Goal: Task Accomplishment & Management: Contribute content

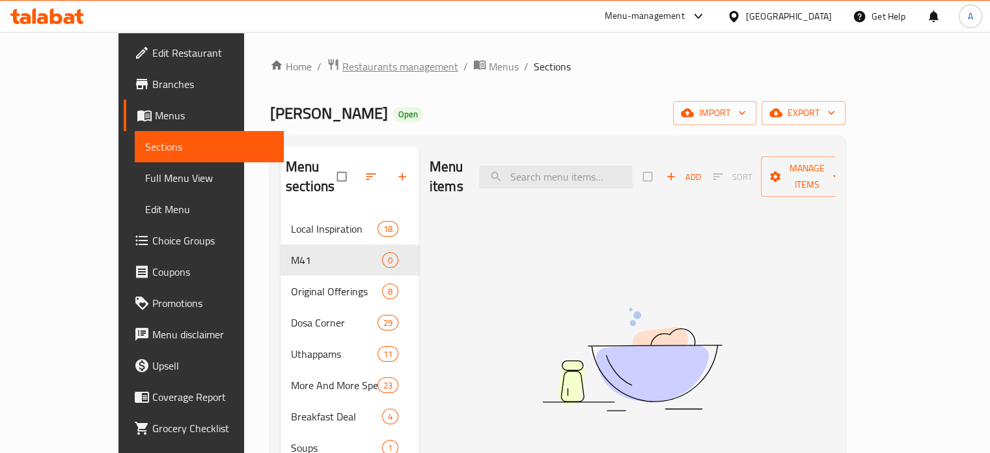
click at [365, 70] on span "Restaurants management" at bounding box center [400, 67] width 116 height 16
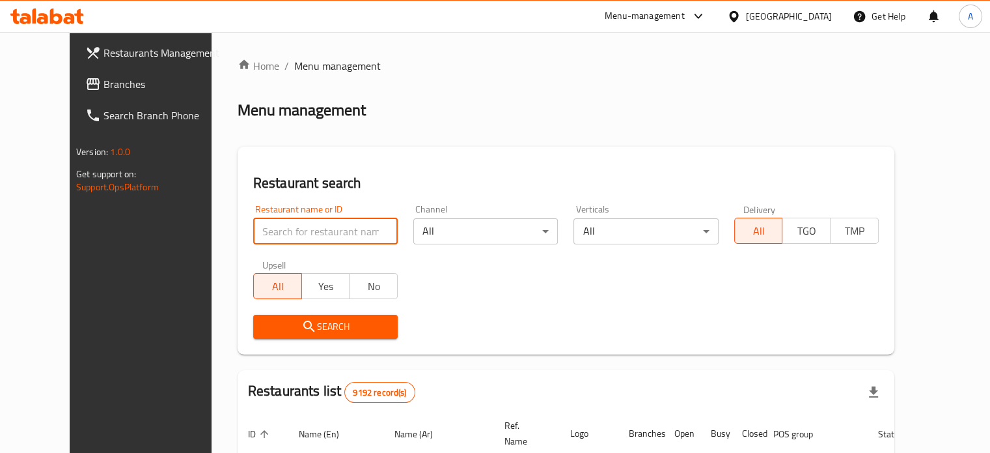
click at [336, 223] on input "search" at bounding box center [325, 231] width 145 height 26
type input "Dosa House"
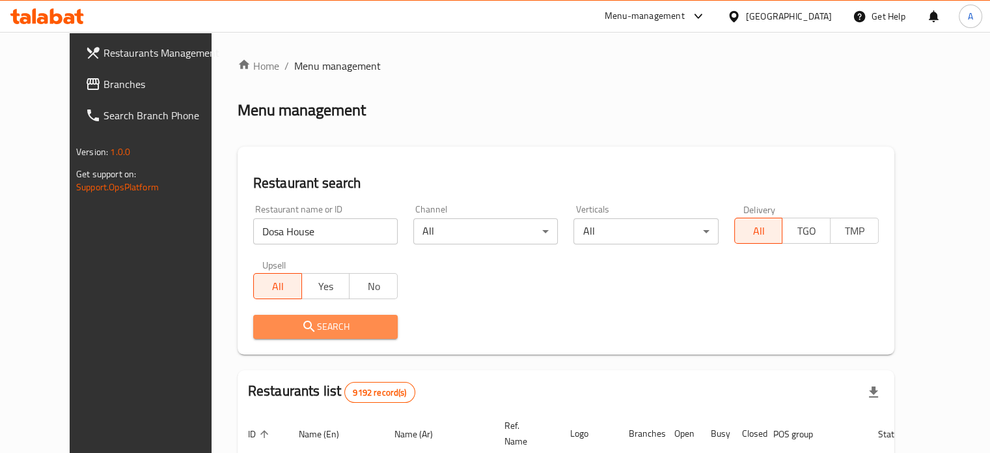
click at [329, 327] on span "Search" at bounding box center [326, 326] width 124 height 16
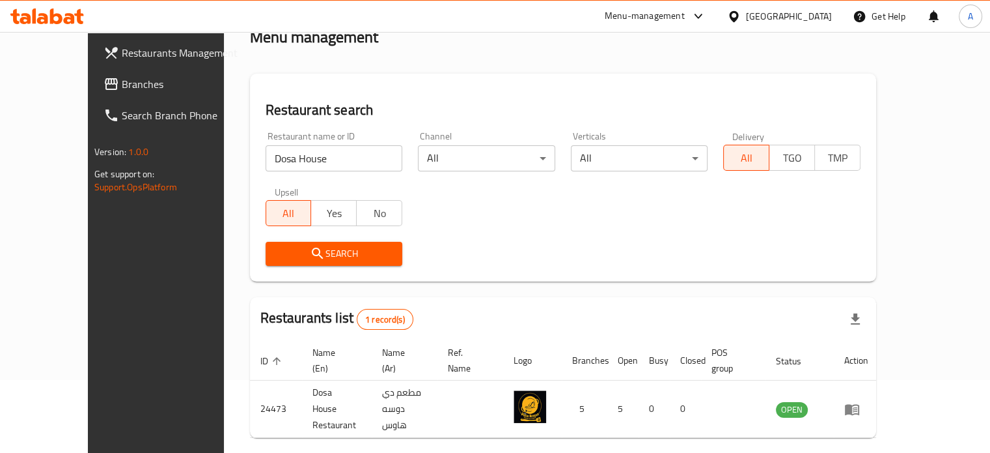
scroll to position [102, 0]
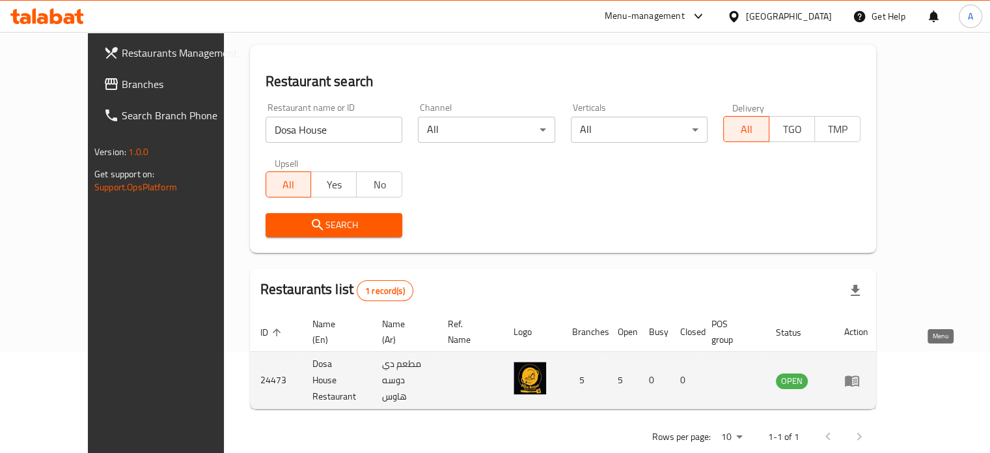
click at [859, 375] on icon "enhanced table" at bounding box center [852, 380] width 14 height 11
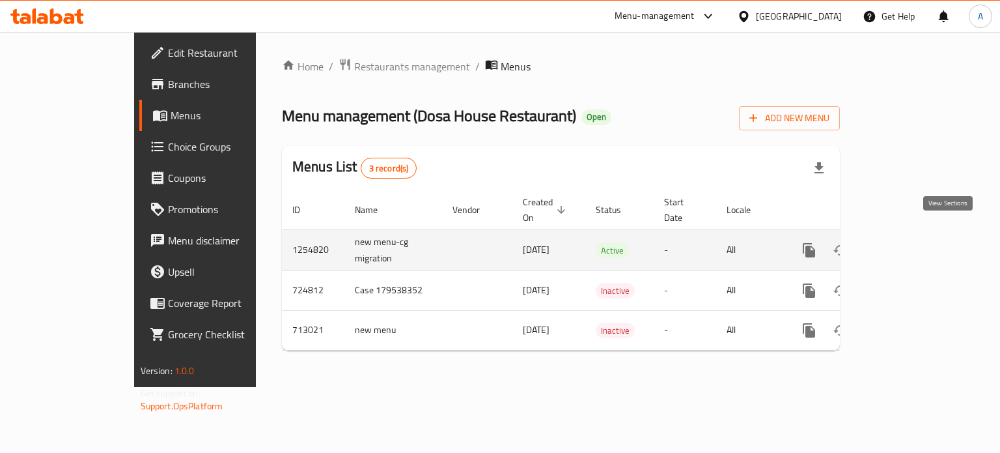
click at [909, 244] on icon "enhanced table" at bounding box center [903, 250] width 12 height 12
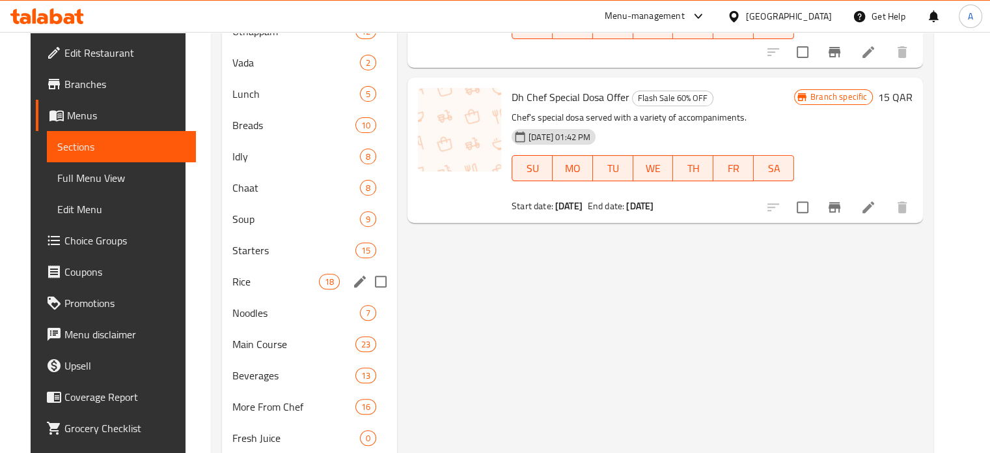
scroll to position [423, 0]
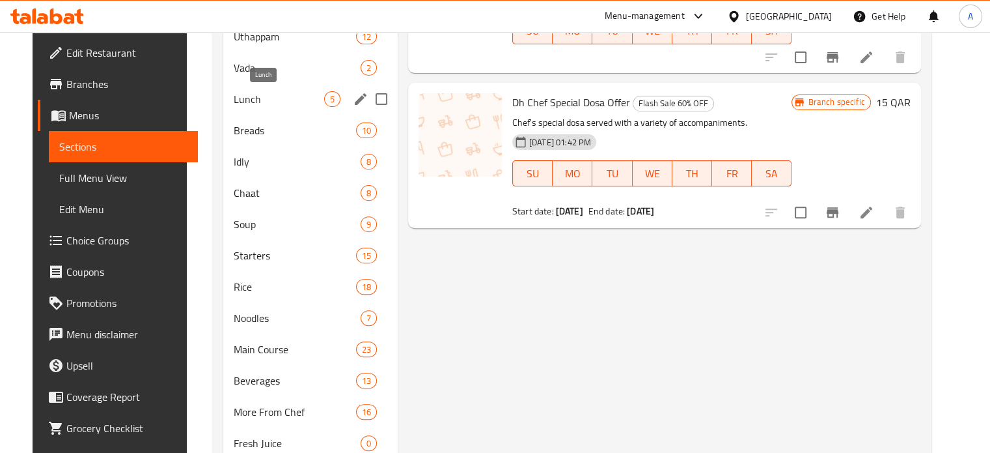
click at [242, 104] on span "Lunch" at bounding box center [279, 99] width 91 height 16
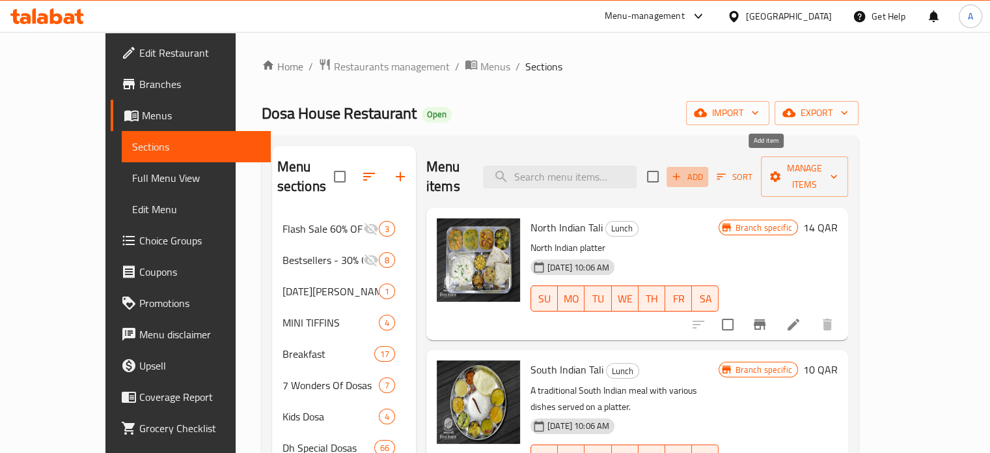
click at [682, 171] on icon "button" at bounding box center [677, 177] width 12 height 12
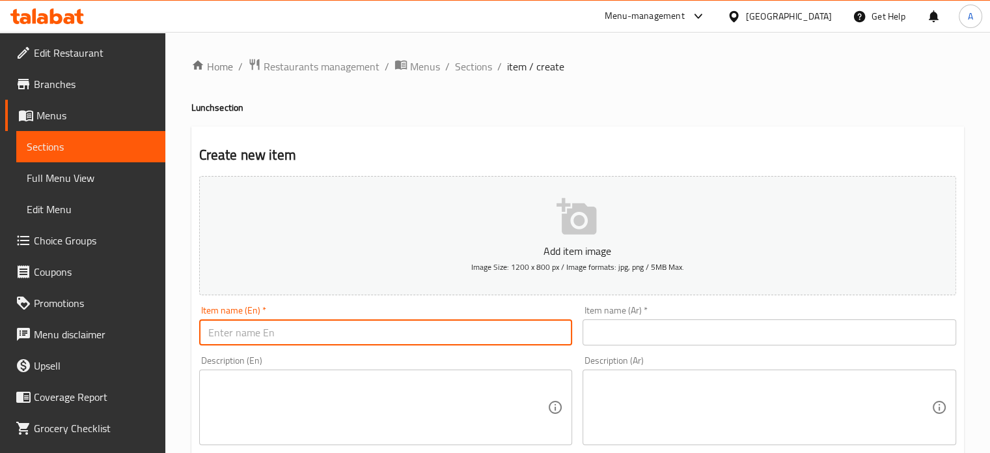
click at [278, 331] on input "text" at bounding box center [386, 332] width 374 height 26
paste input "Navarathri Special Tali"
type input "Navarathri Special Tali"
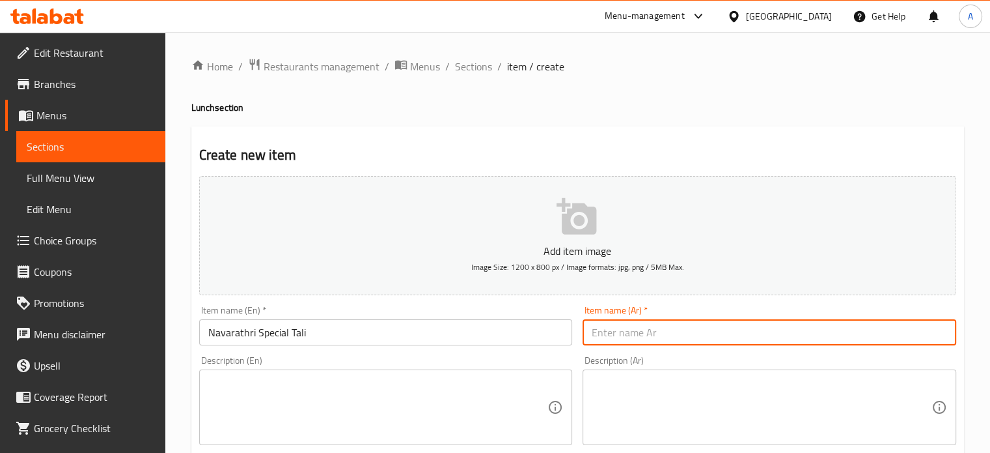
click at [630, 339] on input "text" at bounding box center [770, 332] width 374 height 26
paste input "نافاراثري تالي خاص"
type input "نافاراثري تالي خاص"
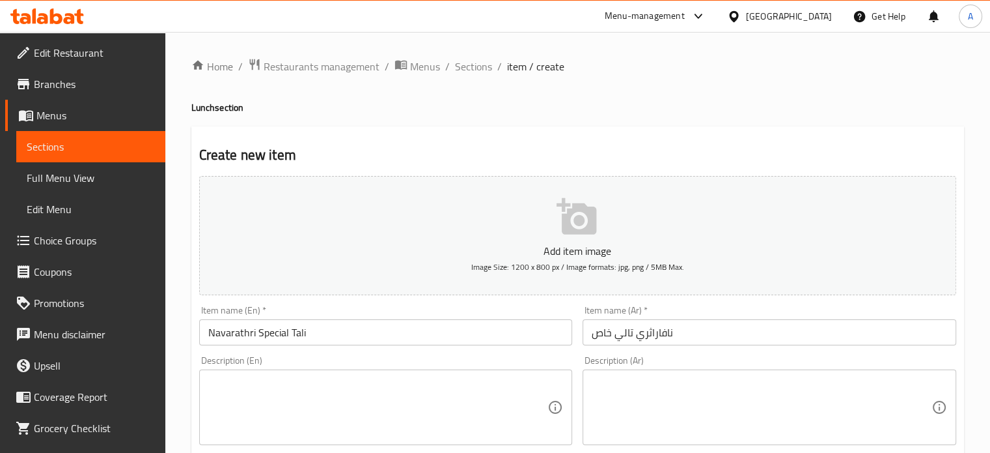
click at [406, 389] on div "Description (En)" at bounding box center [386, 407] width 374 height 76
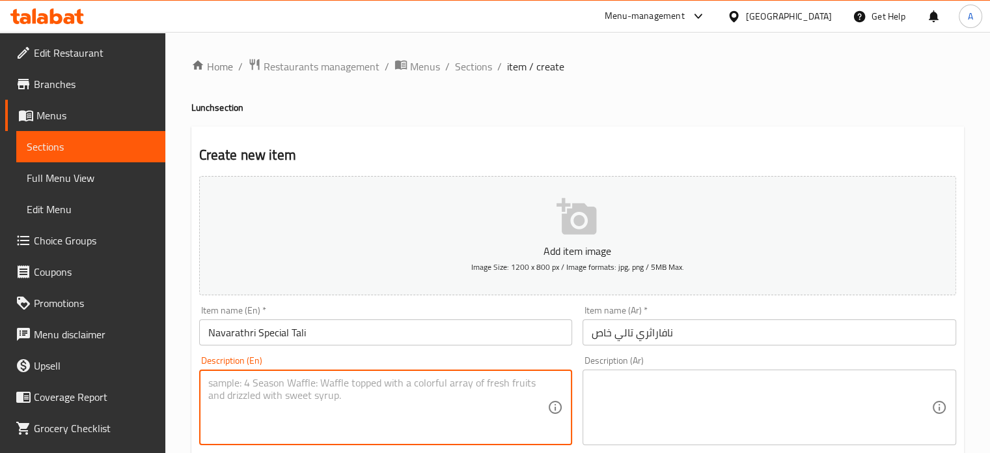
paste textarea "Shahi paneer [PERSON_NAME] sabudana Kichdi Kheer Ka Raita Rajma Aloo [PERSON_NA…"
type textarea "Shahi paneer [PERSON_NAME] sabudana Kichdi Kheer Ka Raita Rajma Aloo [PERSON_NA…"
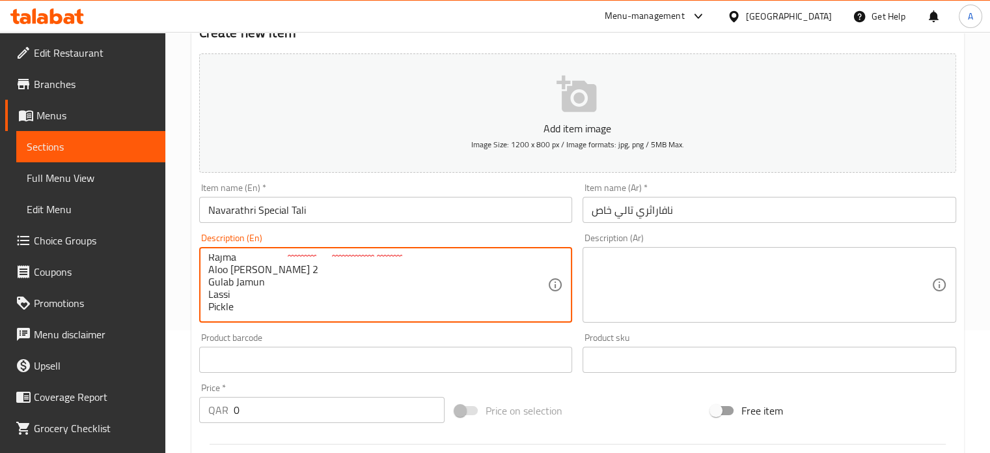
scroll to position [124, 0]
click at [637, 288] on textarea at bounding box center [762, 284] width 340 height 62
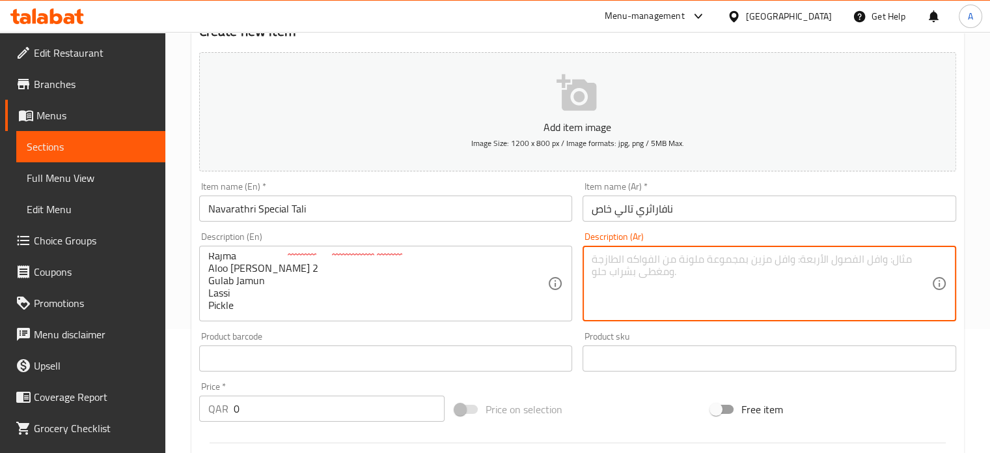
paste textarea "شاهي بانير أرز سمك سابودانا كيشدي خير كا ريتا راجما ألو جوبي بوري 2 جولاب جامون…"
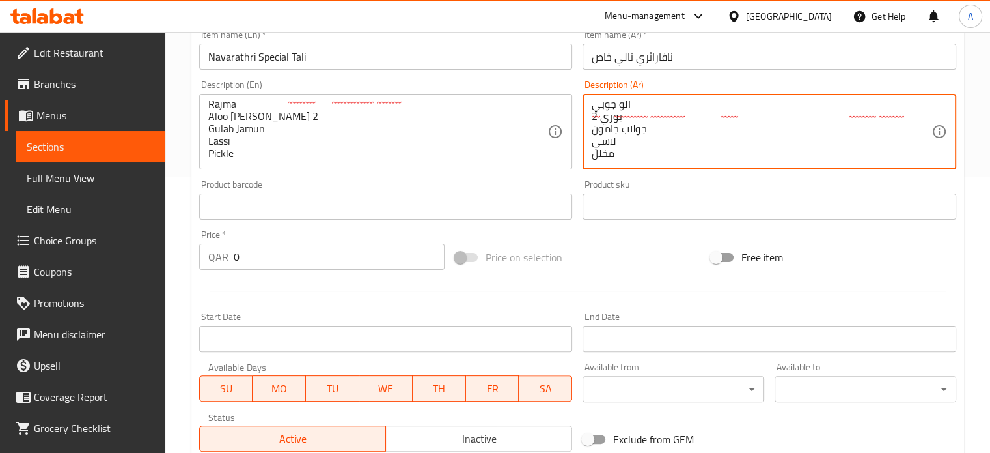
scroll to position [277, 0]
type textarea "شاهي بانير أرز سمك سابودانا كيشدي خير كا ريتا راجما ألو جوبي بوري 2 جولاب جامون…"
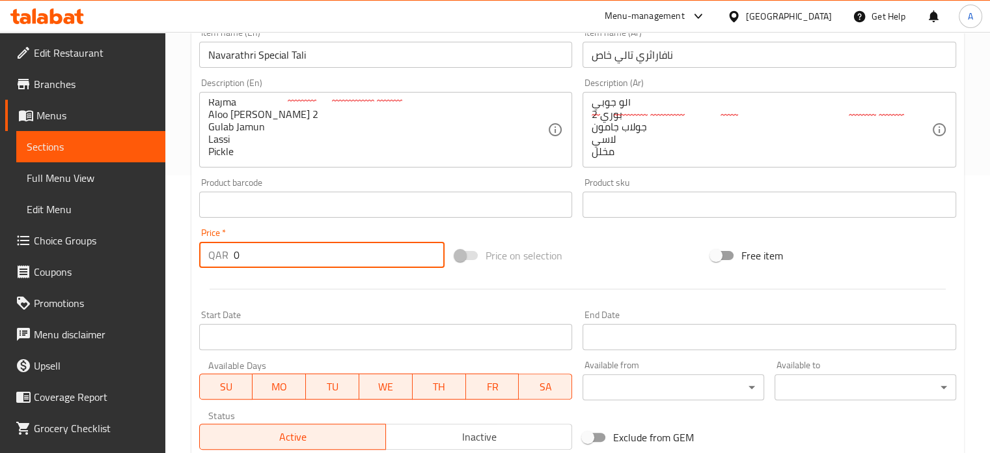
click at [303, 247] on input "0" at bounding box center [339, 255] width 211 height 26
type input "019"
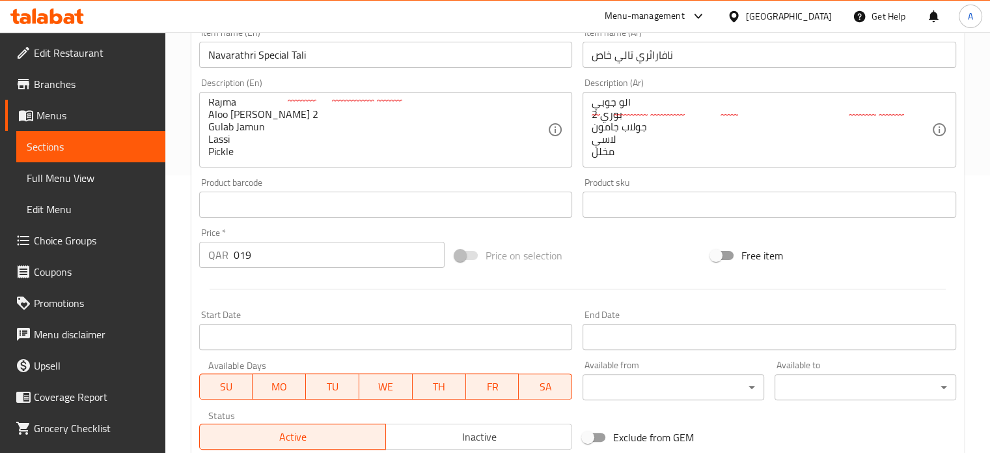
click at [647, 289] on hr at bounding box center [578, 288] width 736 height 1
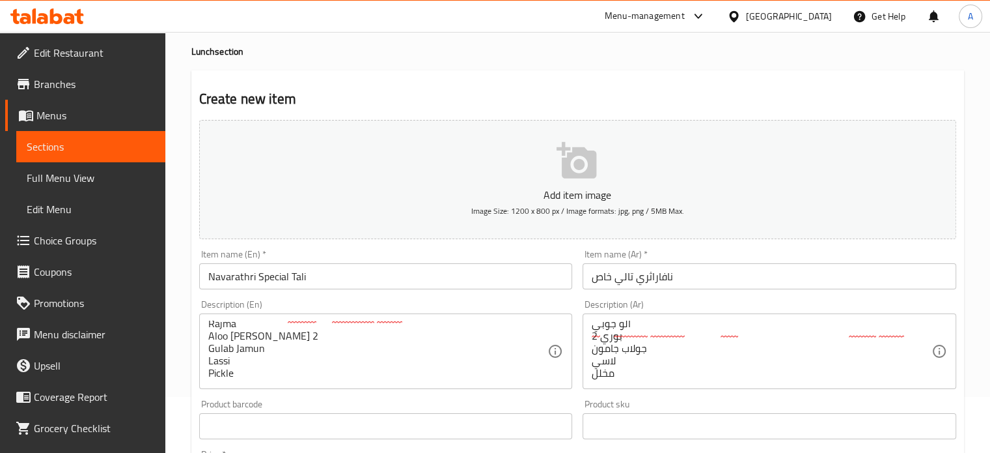
scroll to position [0, 0]
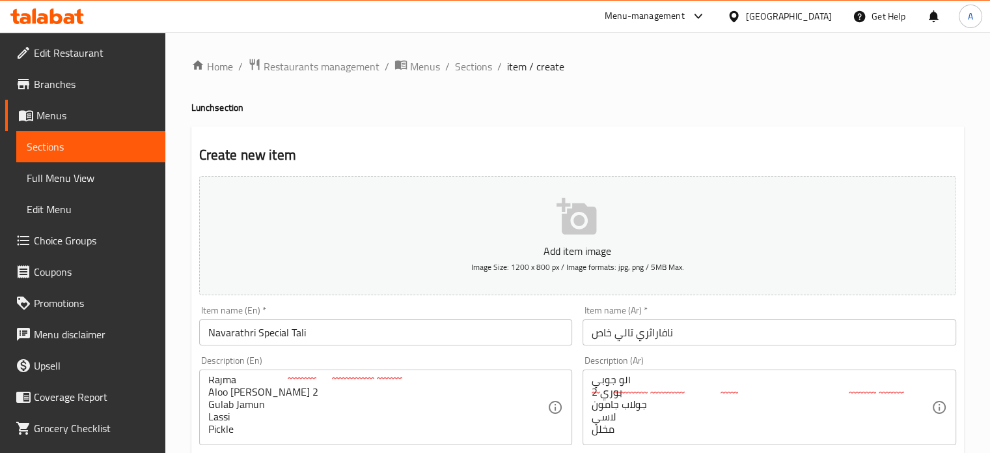
click at [576, 249] on p "Add item image" at bounding box center [577, 251] width 717 height 16
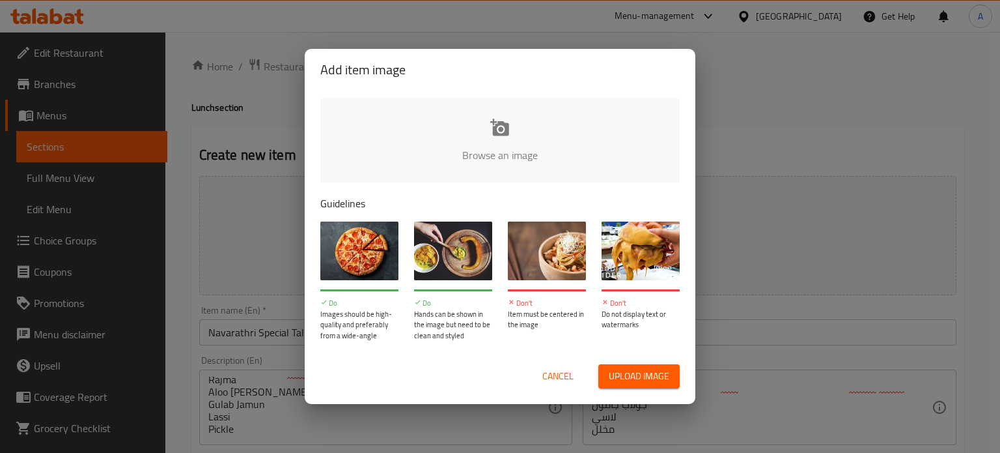
click at [473, 135] on input "file" at bounding box center [940, 159] width 1240 height 122
type input "C:\fakepath\IMG_7692.PNG"
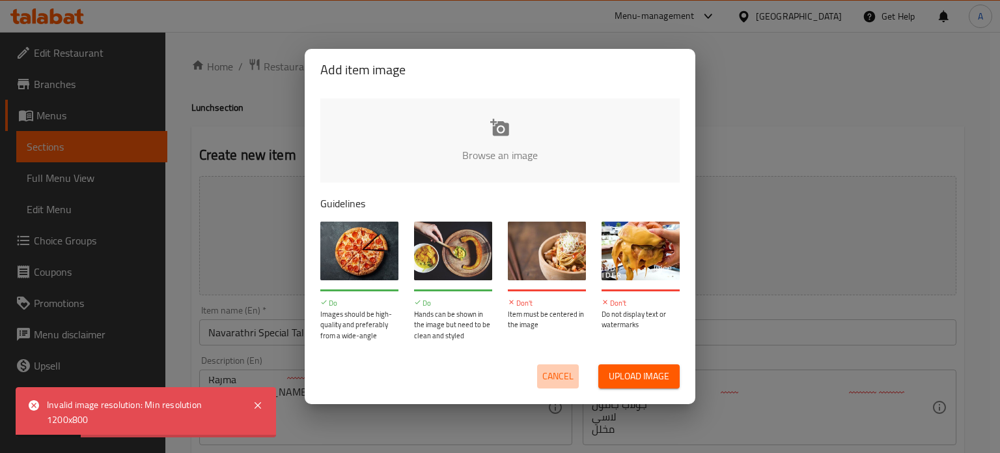
click at [565, 374] on span "Cancel" at bounding box center [557, 376] width 31 height 16
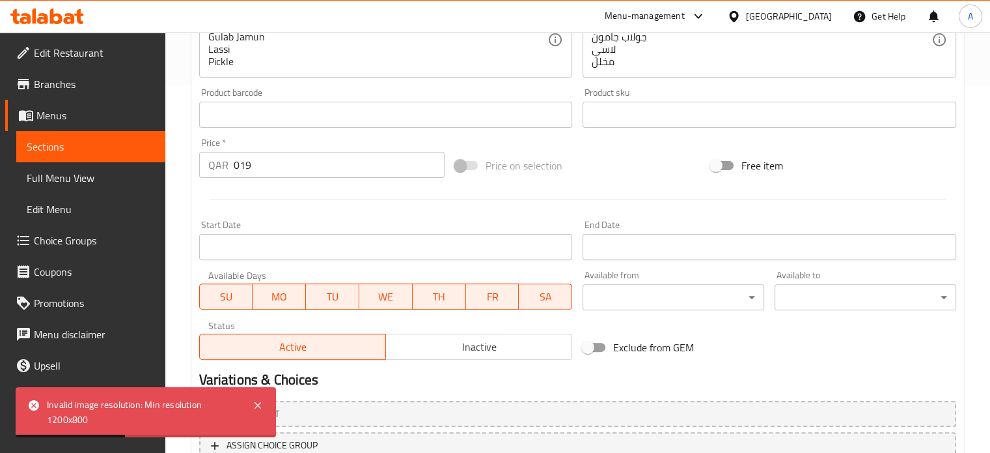
scroll to position [467, 0]
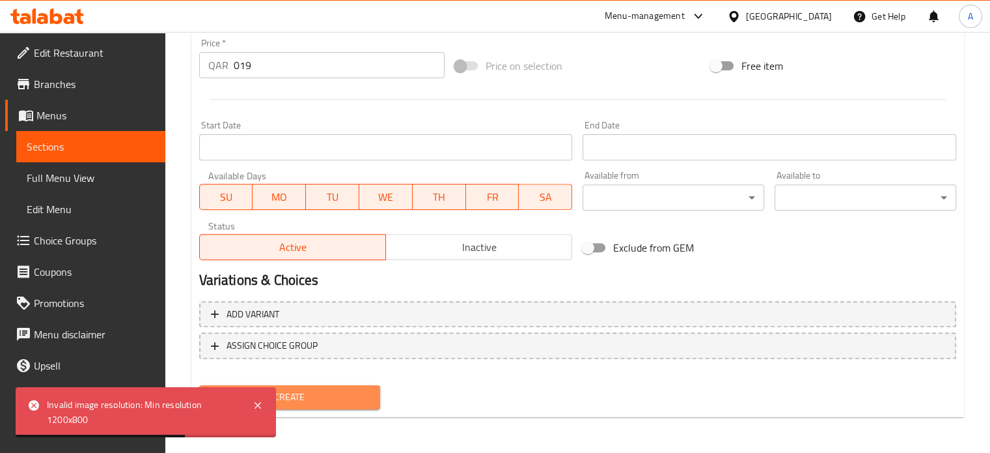
click at [322, 389] on span "Create" at bounding box center [290, 397] width 161 height 16
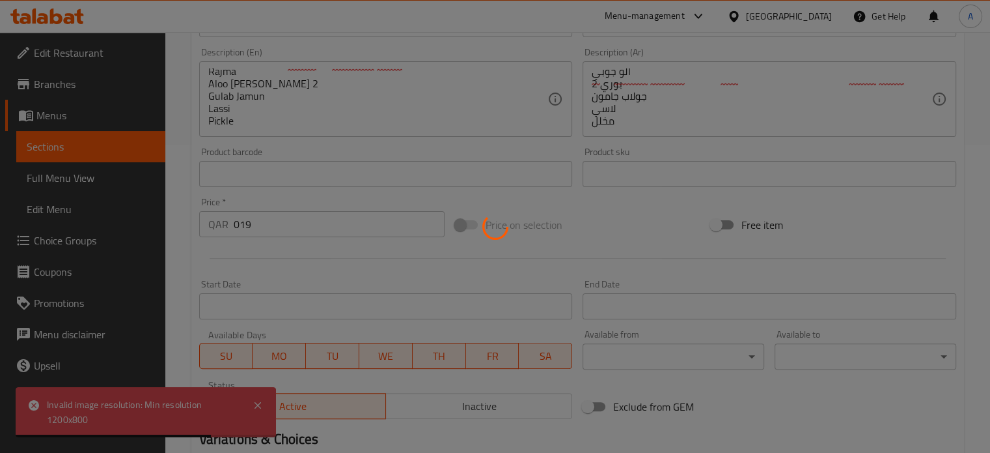
type input "0"
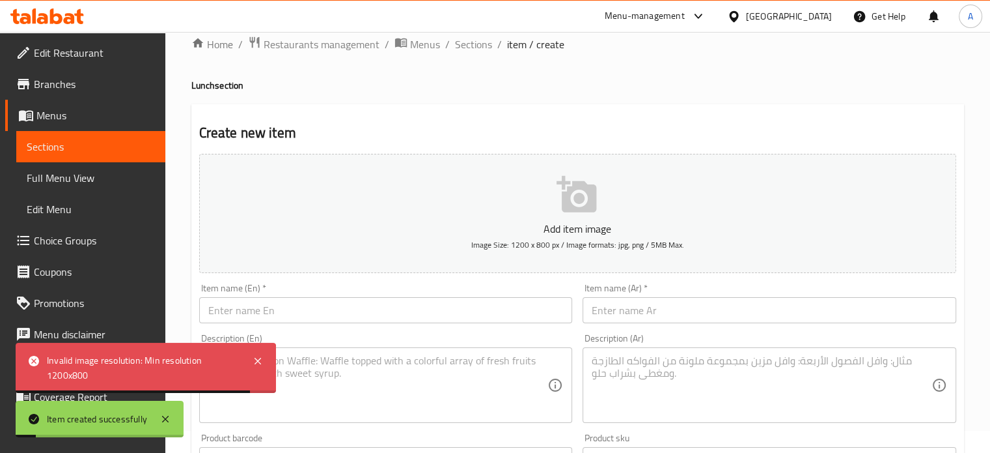
scroll to position [21, 0]
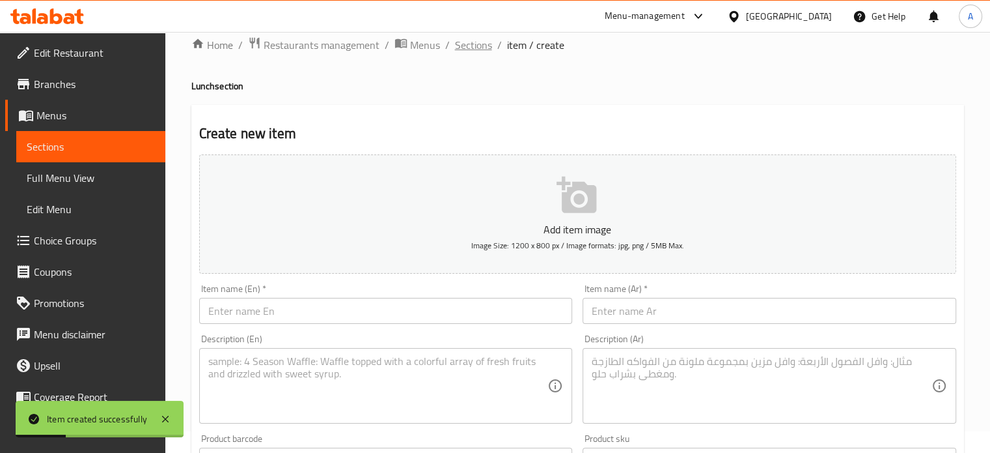
click at [482, 49] on span "Sections" at bounding box center [473, 45] width 37 height 16
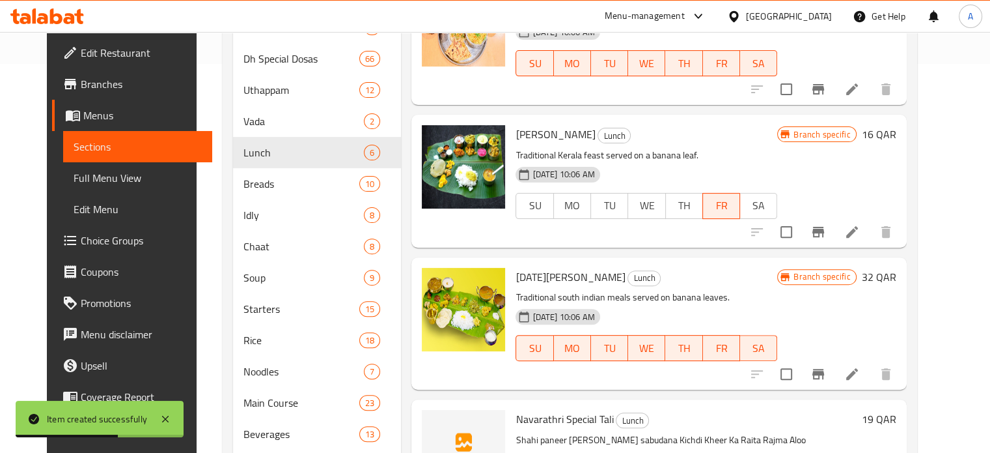
scroll to position [501, 0]
